Goal: Information Seeking & Learning: Learn about a topic

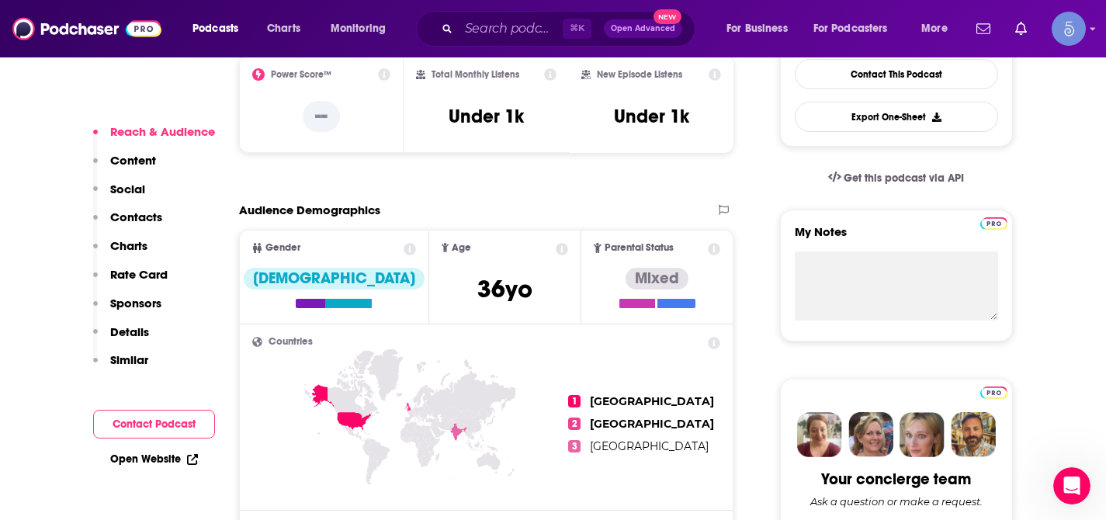
scroll to position [956, 0]
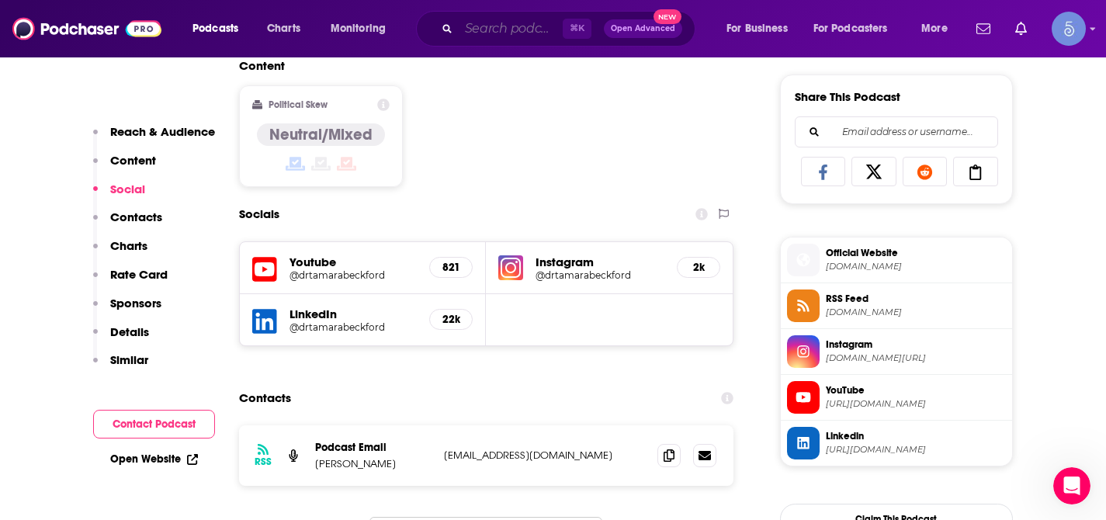
click at [516, 21] on input "Search podcasts, credits, & more..." at bounding box center [511, 28] width 104 height 25
paste input "Motherhood Intended"
type input "Motherhood Intended"
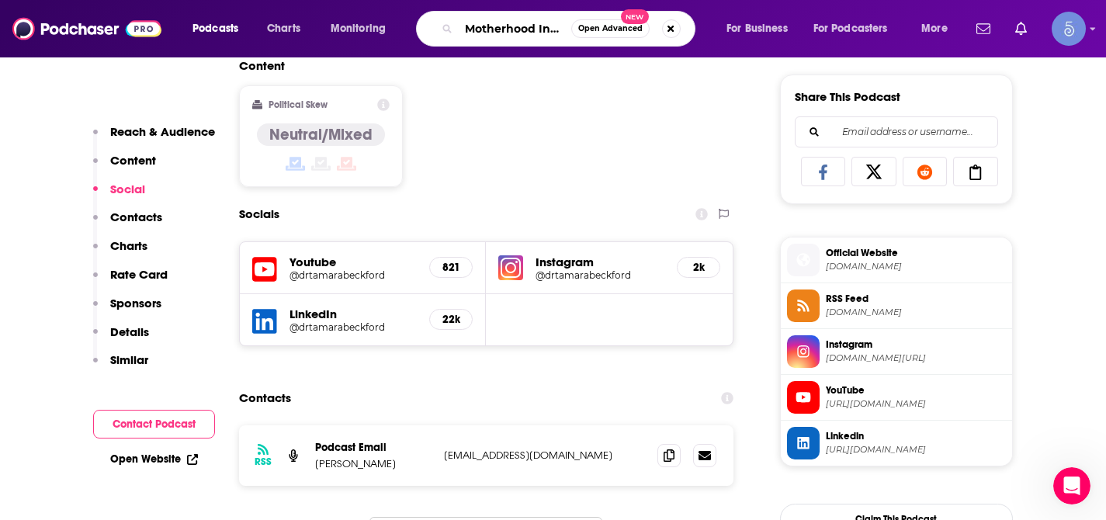
scroll to position [0, 27]
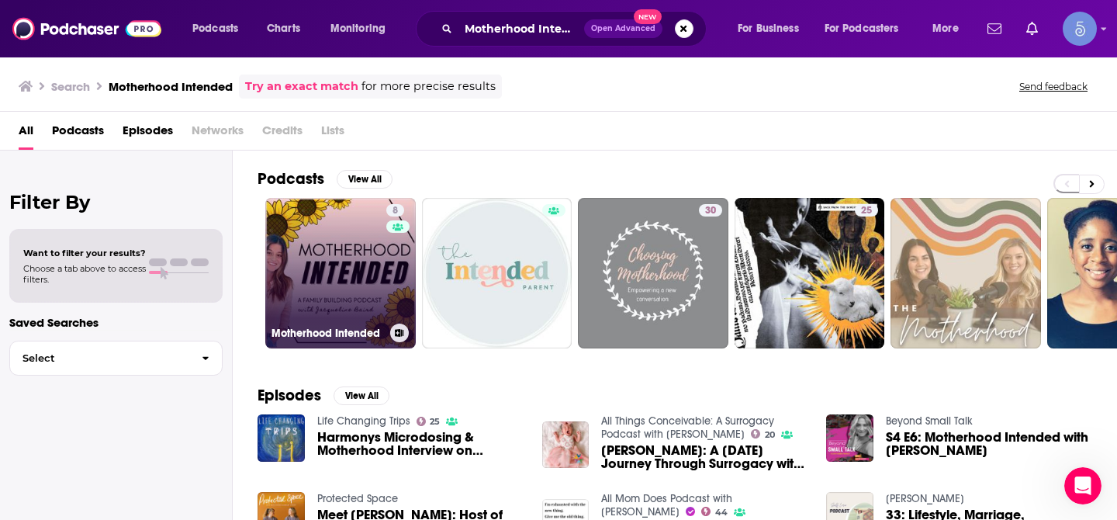
click at [299, 278] on link "8 Motherhood Intended" at bounding box center [340, 273] width 151 height 151
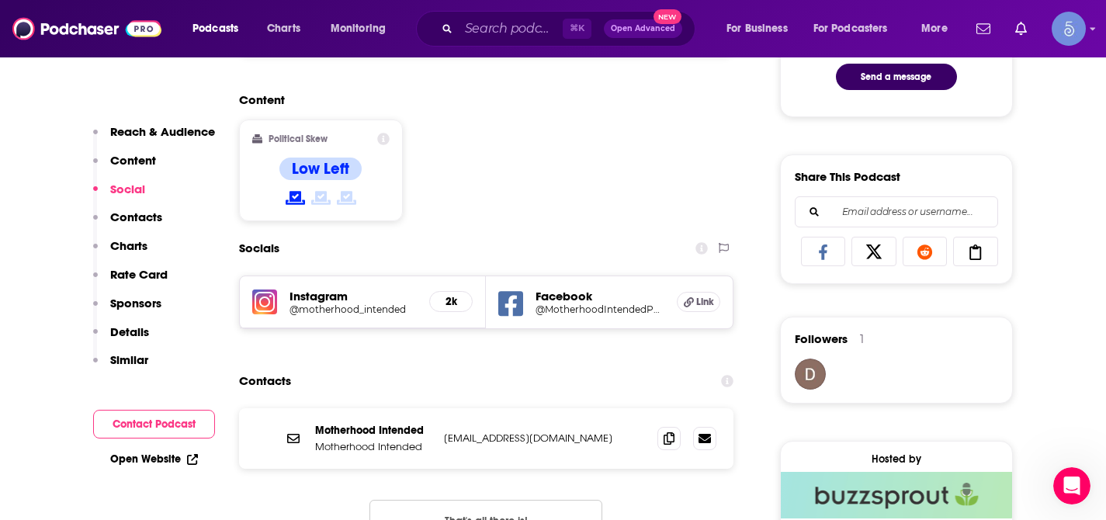
scroll to position [877, 0]
